Goal: Information Seeking & Learning: Learn about a topic

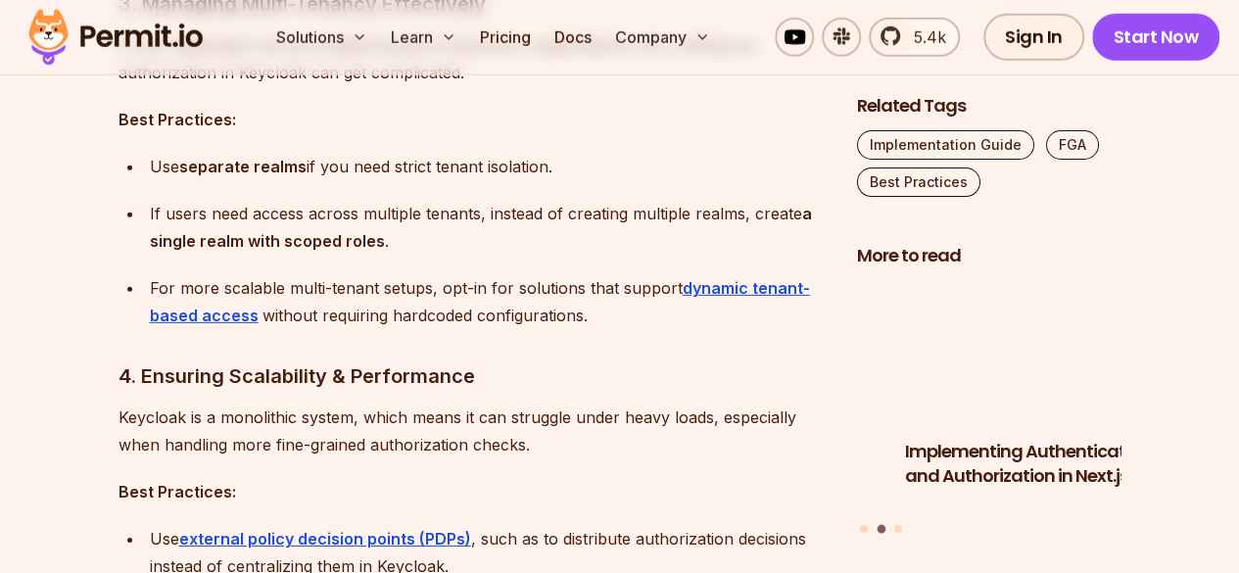
scroll to position [2937, 0]
